Goal: Information Seeking & Learning: Learn about a topic

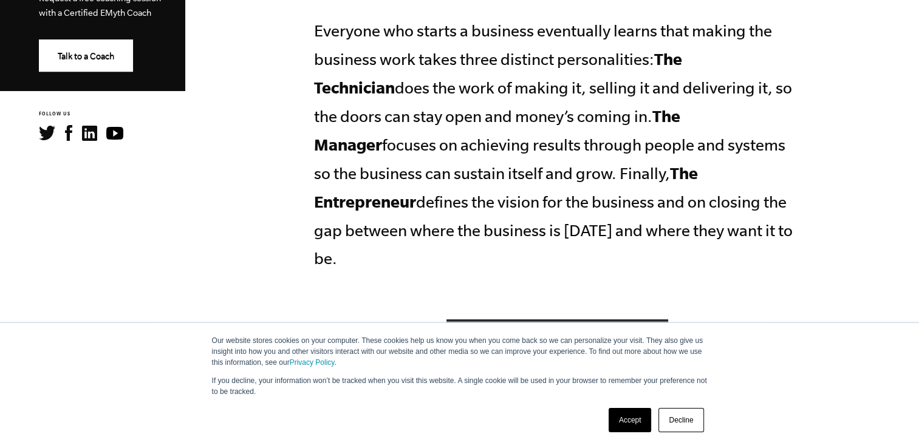
scroll to position [617, 0]
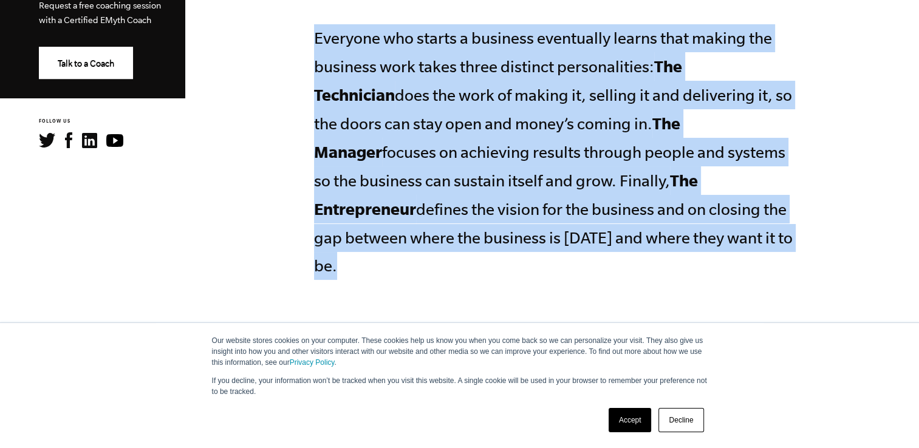
drag, startPoint x: 318, startPoint y: 40, endPoint x: 581, endPoint y: 236, distance: 327.9
click at [581, 236] on p "Everyone who starts a business eventually learns that making the business work …" at bounding box center [557, 152] width 486 height 256
copy p "Everyone who starts a business eventually learns that making the business work …"
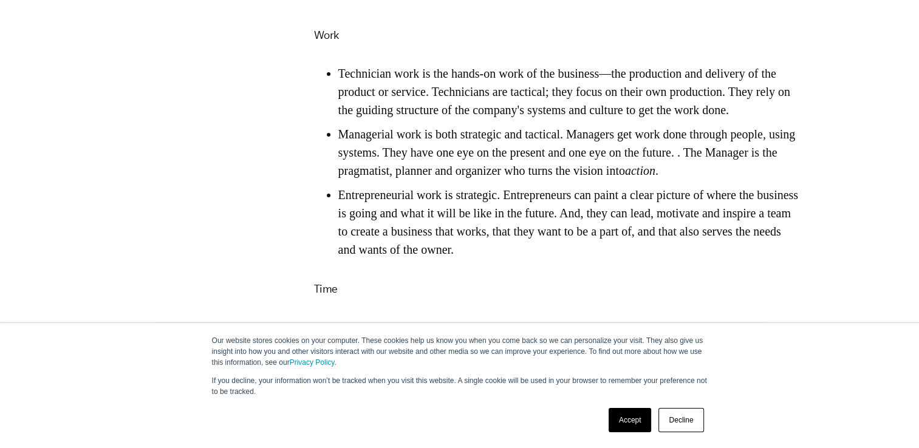
scroll to position [1932, 0]
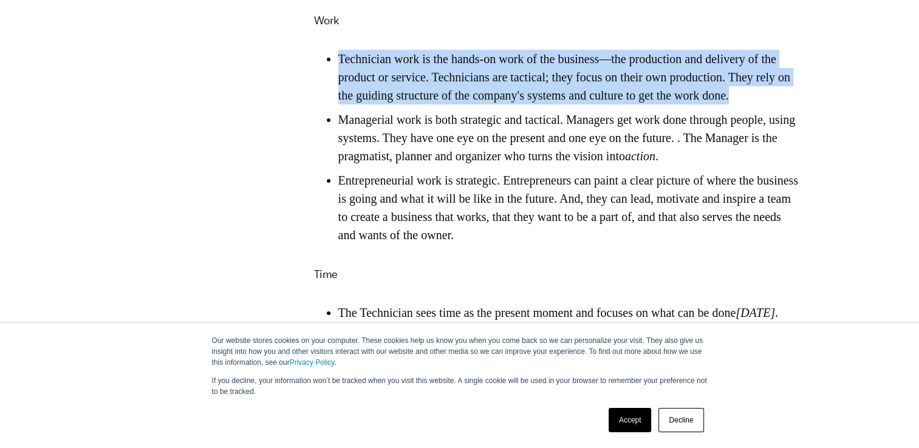
drag, startPoint x: 339, startPoint y: 69, endPoint x: 398, endPoint y: 122, distance: 79.6
click at [398, 105] on li "Technician work is the hands-on work of the business—the production and deliver…" at bounding box center [569, 77] width 462 height 55
copy li "Technician work is the hands-on work of the business—the production and deliver…"
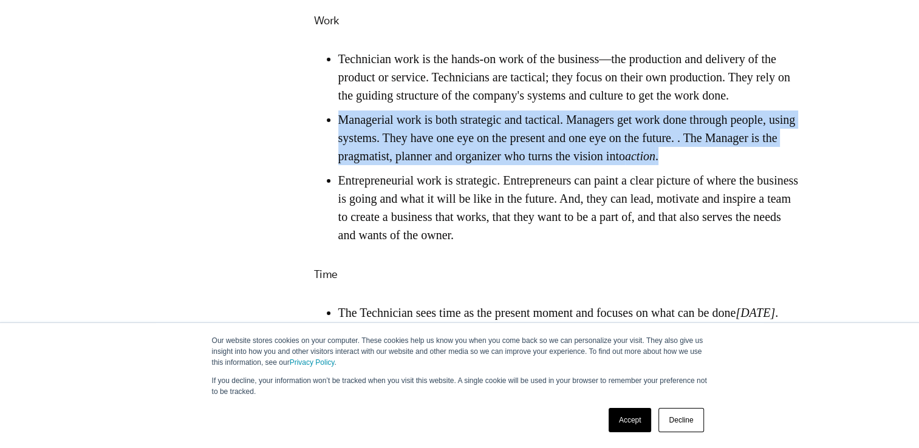
drag, startPoint x: 339, startPoint y: 145, endPoint x: 374, endPoint y: 199, distance: 64.0
click at [374, 165] on li "Managerial work is both strategic and tactical. Managers get work done through …" at bounding box center [569, 138] width 462 height 55
copy li "Managerial work is both strategic and tactical. Managers get work done through …"
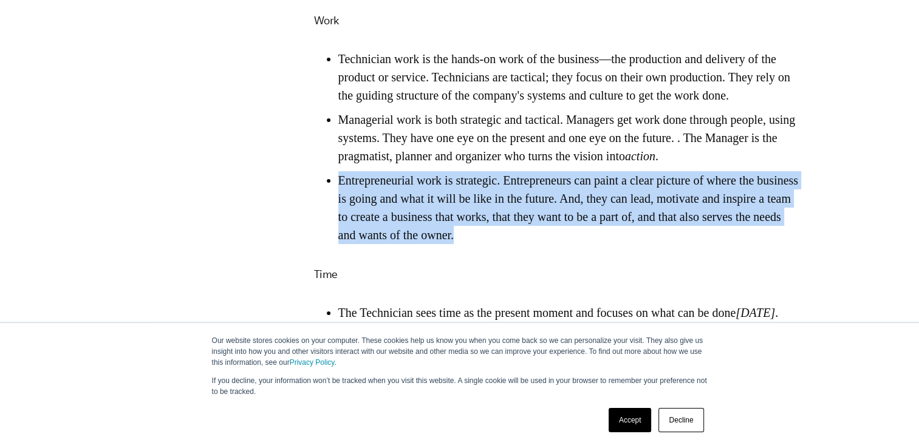
drag, startPoint x: 340, startPoint y: 230, endPoint x: 669, endPoint y: 288, distance: 333.9
click at [669, 244] on li "Entrepreneurial work is strategic. Entrepreneurs can paint a clear picture of w…" at bounding box center [569, 207] width 462 height 73
copy li "Entrepreneurial work is strategic. Entrepreneurs can paint a clear picture of w…"
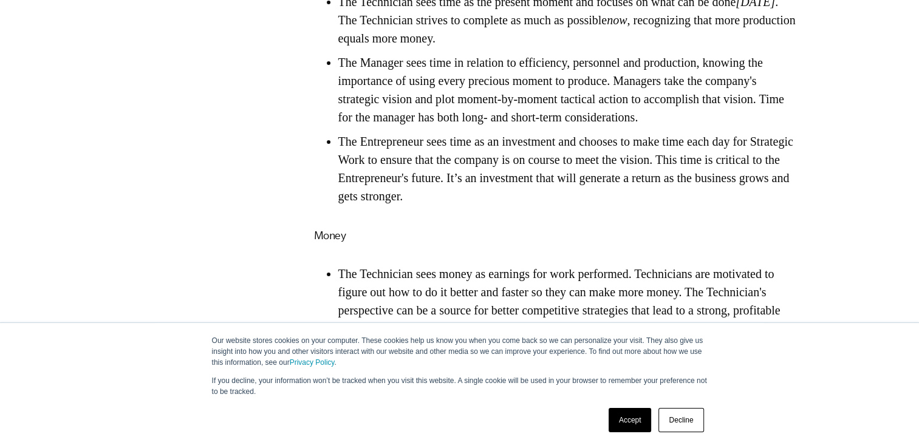
scroll to position [2222, 0]
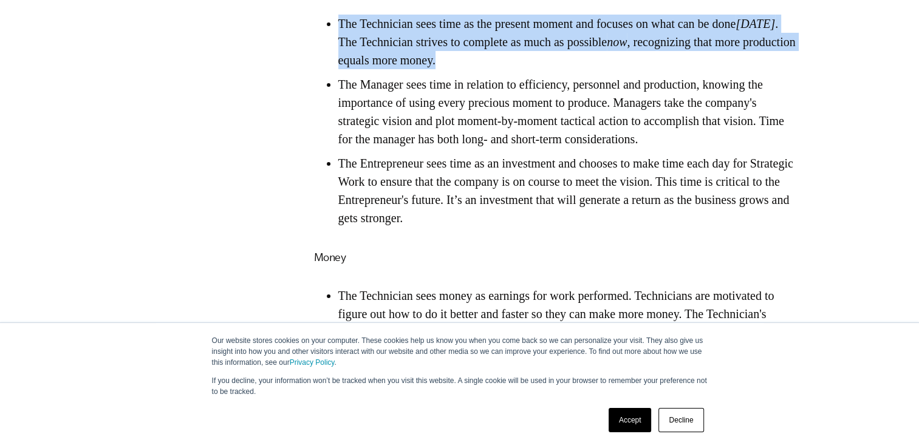
drag, startPoint x: 340, startPoint y: 66, endPoint x: 538, endPoint y: 102, distance: 201.9
click at [538, 69] on li "The Technician sees time as the present moment and focuses on what can be done …" at bounding box center [569, 42] width 462 height 55
copy li "The Technician sees time as the present moment and focuses on what can be done …"
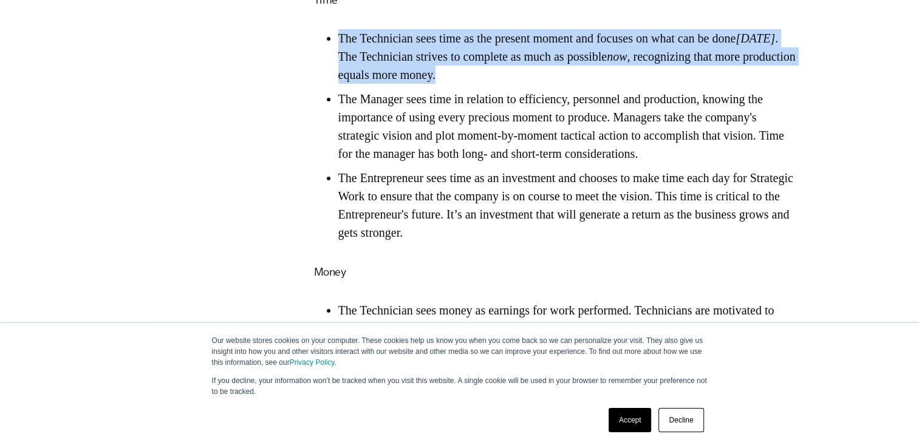
scroll to position [2193, 0]
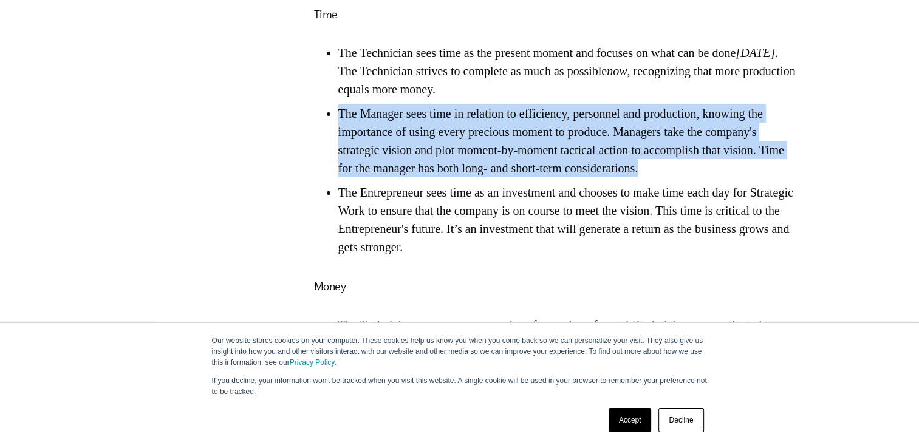
drag, startPoint x: 340, startPoint y: 162, endPoint x: 778, endPoint y: 215, distance: 440.7
click at [778, 177] on li "The Manager sees time in relation to efficiency, personnel and production, know…" at bounding box center [569, 141] width 462 height 73
copy li "The Manager sees time in relation to efficiency, personnel and production, know…"
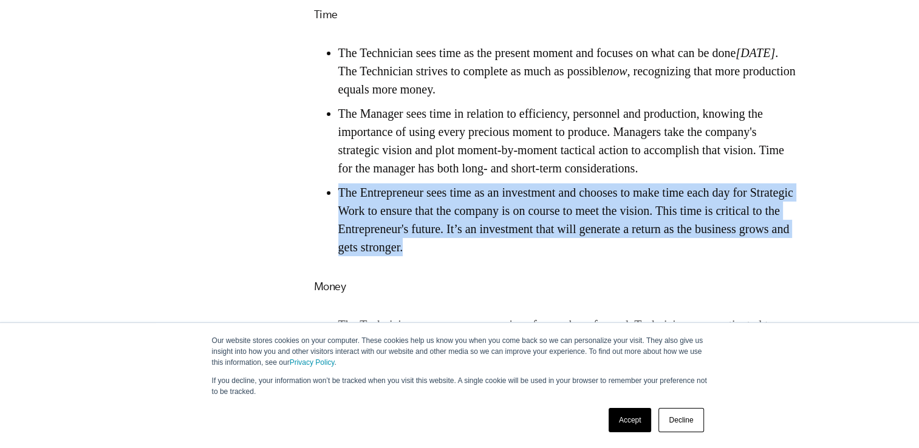
drag, startPoint x: 340, startPoint y: 239, endPoint x: 538, endPoint y: 295, distance: 205.3
click at [538, 256] on li "The Entrepreneur sees time as an investment and chooses to make time each day f…" at bounding box center [569, 220] width 462 height 73
copy li "The Entrepreneur sees time as an investment and chooses to make time each day f…"
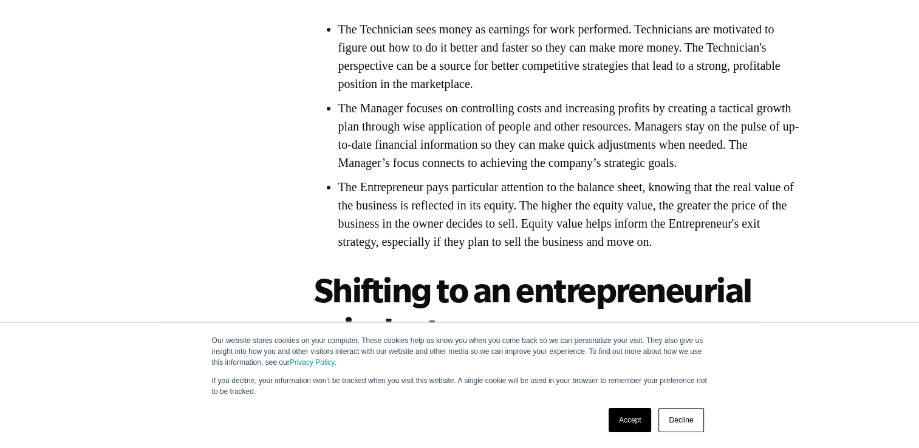
scroll to position [2503, 0]
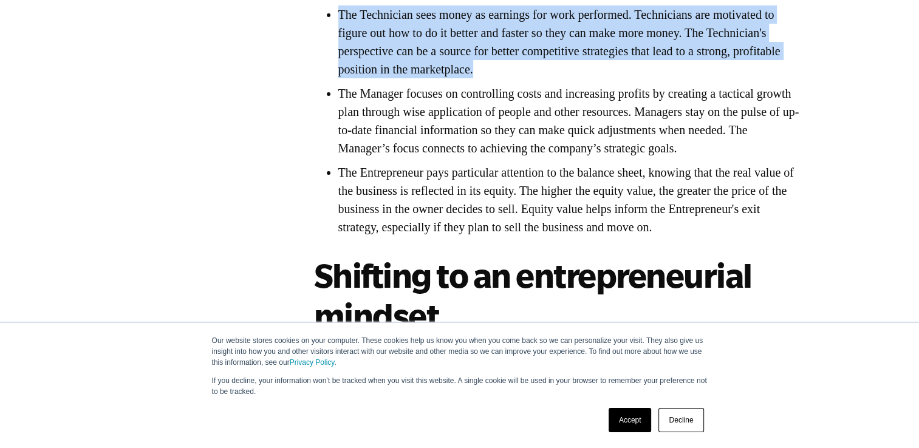
drag, startPoint x: 339, startPoint y: 62, endPoint x: 633, endPoint y: 113, distance: 297.9
click at [633, 78] on li "The Technician sees money as earnings for work performed. Technicians are motiv…" at bounding box center [569, 41] width 462 height 73
copy li "The Technician sees money as earnings for work performed. Technicians are motiv…"
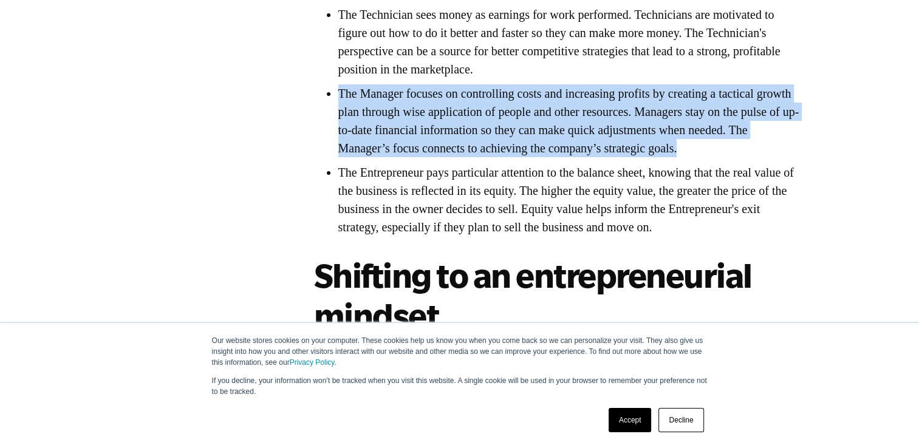
drag, startPoint x: 340, startPoint y: 143, endPoint x: 377, endPoint y: 211, distance: 77.5
click at [377, 157] on li "The Manager focuses on controlling costs and increasing profits by creating a t…" at bounding box center [569, 120] width 462 height 73
copy li "The Manager focuses on controlling costs and increasing profits by creating a t…"
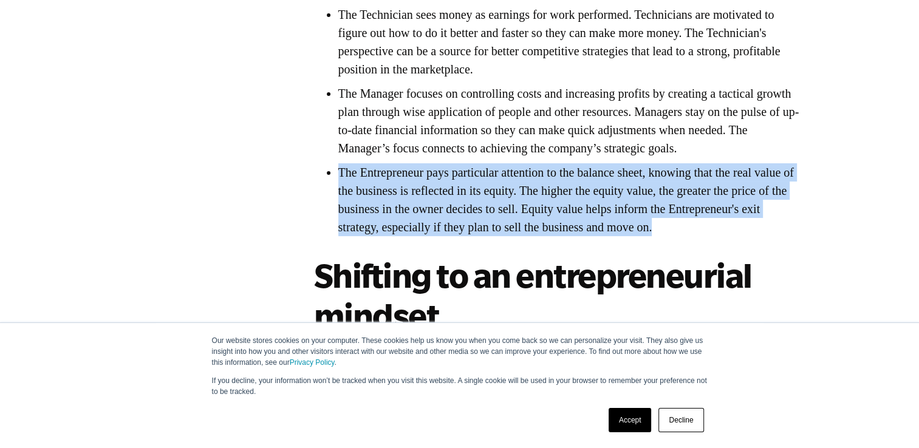
drag, startPoint x: 340, startPoint y: 235, endPoint x: 787, endPoint y: 288, distance: 450.4
click at [787, 236] on li "The Entrepreneur pays particular attention to the balance sheet, knowing that t…" at bounding box center [569, 199] width 462 height 73
copy li "The Entrepreneur pays particular attention to the balance sheet, knowing that t…"
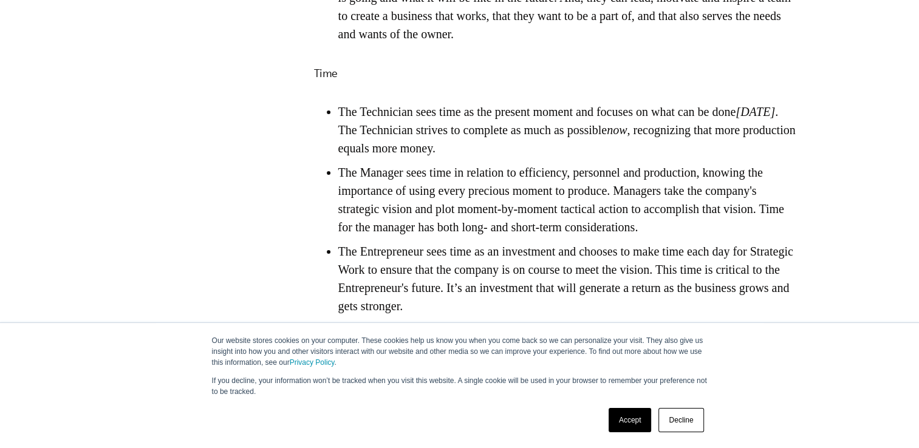
scroll to position [2126, 0]
